Goal: Information Seeking & Learning: Learn about a topic

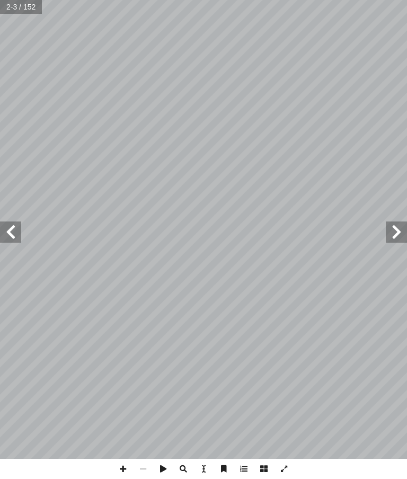
click at [3, 233] on span at bounding box center [10, 232] width 21 height 21
click at [17, 229] on span at bounding box center [10, 232] width 21 height 21
click at [10, 235] on span at bounding box center [10, 232] width 21 height 21
click at [12, 232] on span at bounding box center [10, 232] width 21 height 21
click at [392, 226] on span at bounding box center [396, 232] width 21 height 21
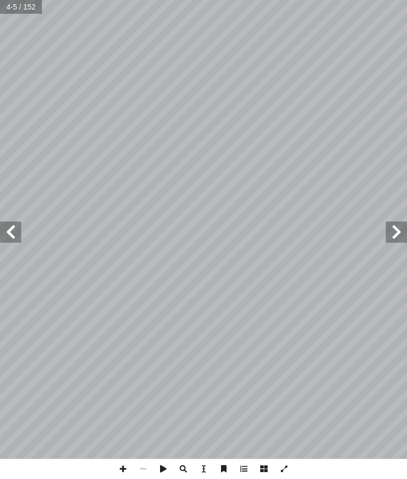
click at [396, 232] on span at bounding box center [396, 232] width 21 height 21
click at [405, 230] on span at bounding box center [396, 232] width 21 height 21
click at [403, 232] on span at bounding box center [396, 232] width 21 height 21
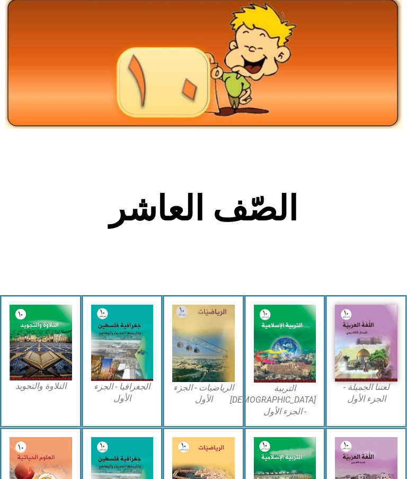
scroll to position [32, 0]
click at [288, 357] on img at bounding box center [285, 343] width 63 height 77
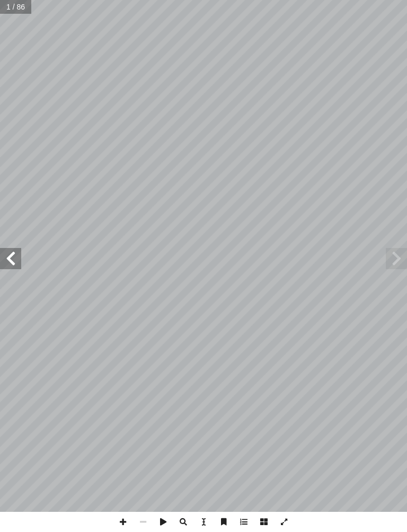
click at [5, 267] on span at bounding box center [10, 258] width 21 height 21
click at [3, 254] on span at bounding box center [10, 258] width 21 height 21
click at [3, 259] on span at bounding box center [10, 258] width 21 height 21
click at [3, 269] on span at bounding box center [10, 258] width 21 height 21
click at [10, 256] on span at bounding box center [10, 258] width 21 height 21
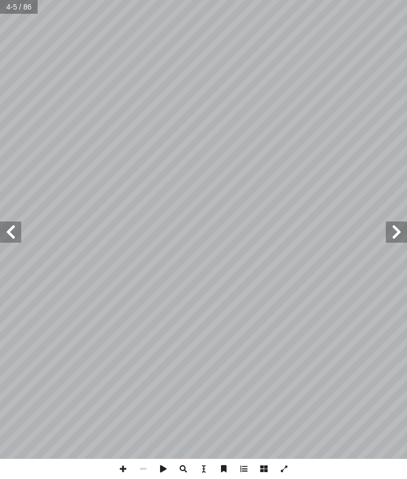
click at [12, 232] on span at bounding box center [10, 232] width 21 height 21
click at [10, 232] on span at bounding box center [10, 232] width 21 height 21
click at [3, 223] on span at bounding box center [10, 232] width 21 height 21
click at [10, 233] on span at bounding box center [10, 232] width 21 height 21
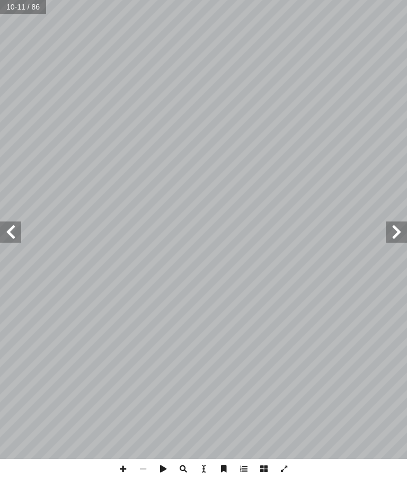
click at [13, 224] on span at bounding box center [10, 232] width 21 height 21
click at [17, 229] on span at bounding box center [10, 232] width 21 height 21
click at [9, 230] on span at bounding box center [10, 232] width 21 height 21
click at [20, 229] on span at bounding box center [10, 232] width 21 height 21
click at [398, 236] on span at bounding box center [396, 232] width 21 height 21
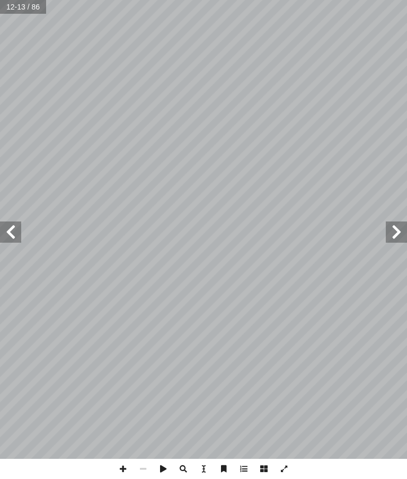
click at [393, 230] on span at bounding box center [396, 232] width 21 height 21
click at [8, 225] on span at bounding box center [10, 232] width 21 height 21
click at [8, 233] on span at bounding box center [10, 232] width 21 height 21
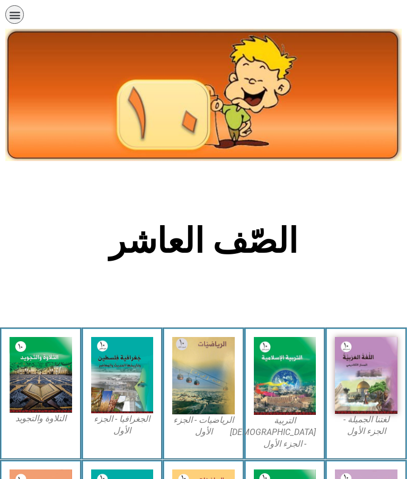
scroll to position [75, 0]
